Goal: Task Accomplishment & Management: Manage account settings

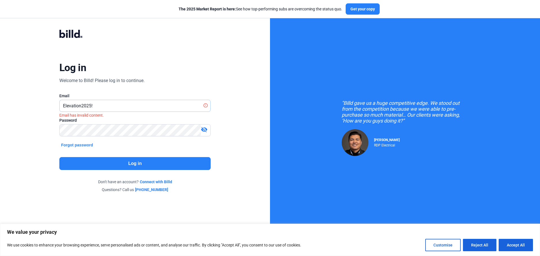
click at [100, 107] on input "Elevation2025!" at bounding box center [132, 106] width 145 height 12
click at [100, 107] on input "Elevation2025!" at bounding box center [135, 106] width 151 height 12
paste input "[PERSON_NAME][EMAIL_ADDRESS][DOMAIN_NAME]"
type input "[PERSON_NAME][EMAIL_ADDRESS][DOMAIN_NAME]"
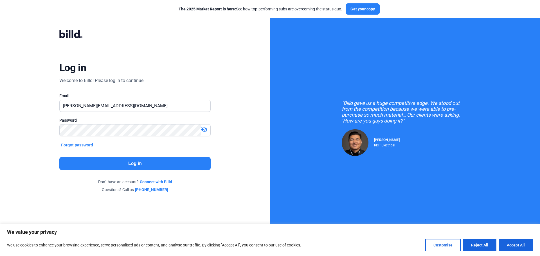
click at [137, 162] on button "Log in" at bounding box center [134, 163] width 151 height 13
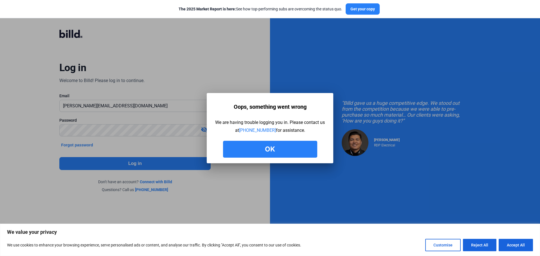
click at [269, 145] on button "Ok" at bounding box center [270, 149] width 94 height 17
